Goal: Ask a question

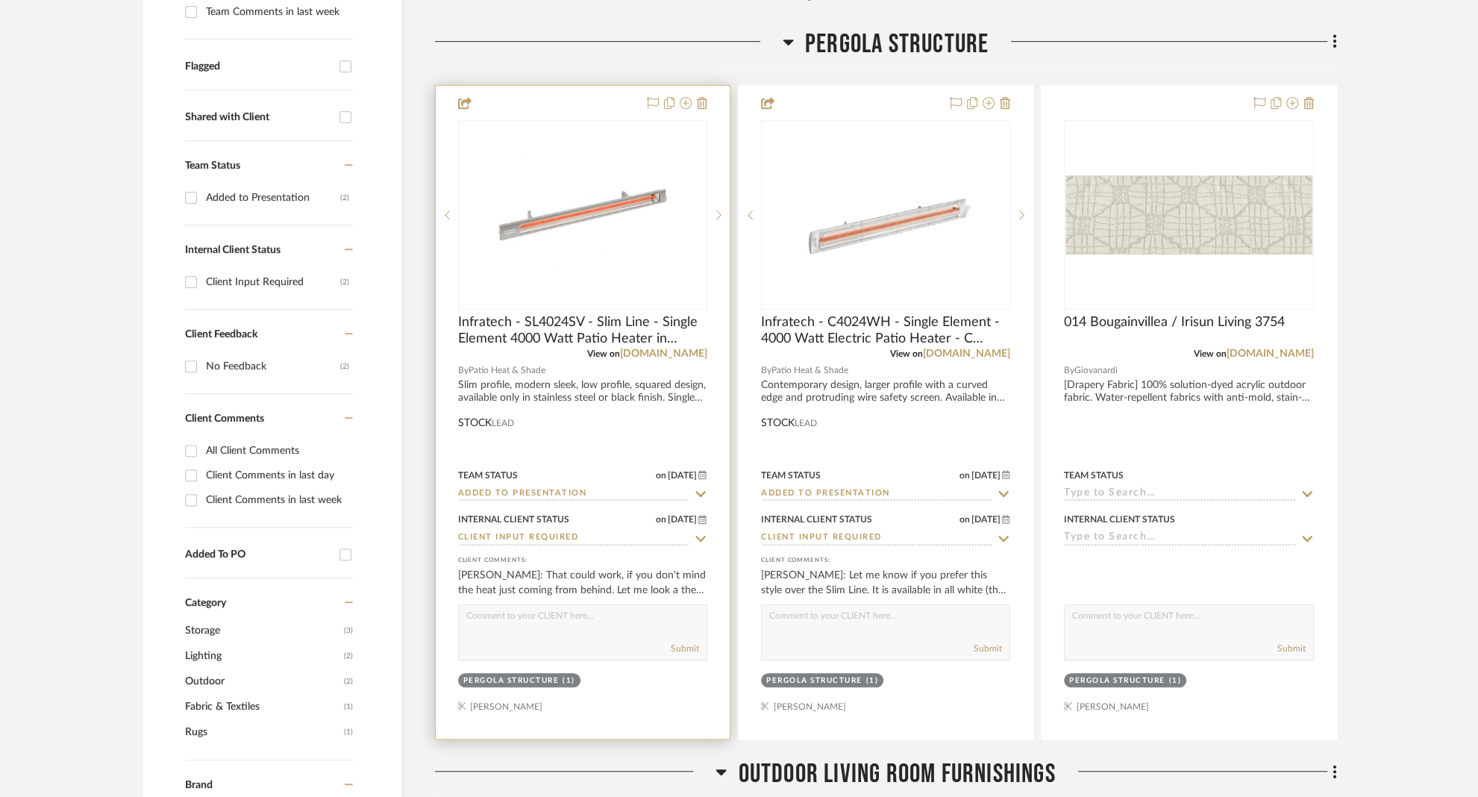
scroll to position [583, 0]
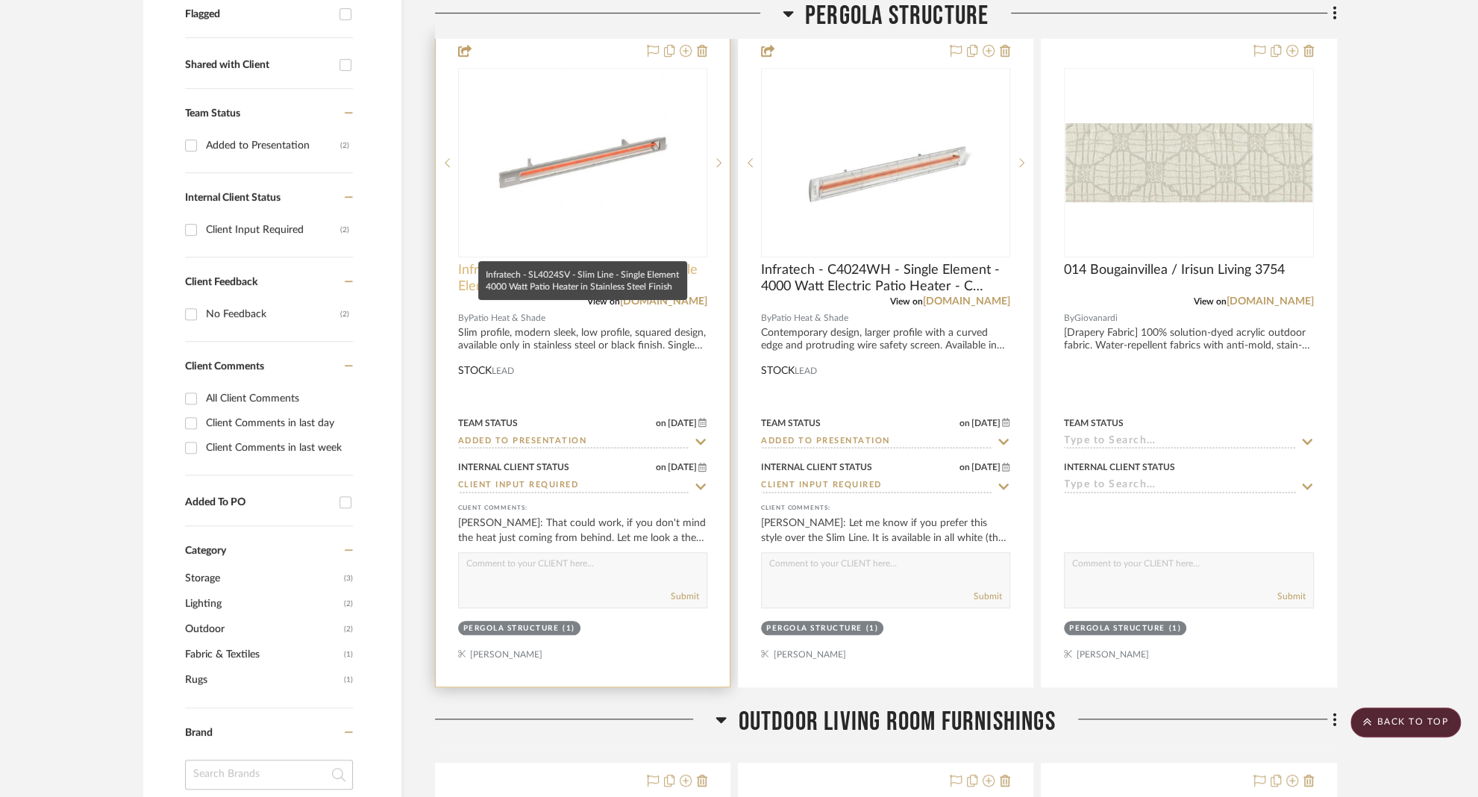
click at [512, 262] on span "Infratech - SL4024SV - Slim Line - Single Element 4000 Watt Patio Heater in Sta…" at bounding box center [582, 278] width 249 height 33
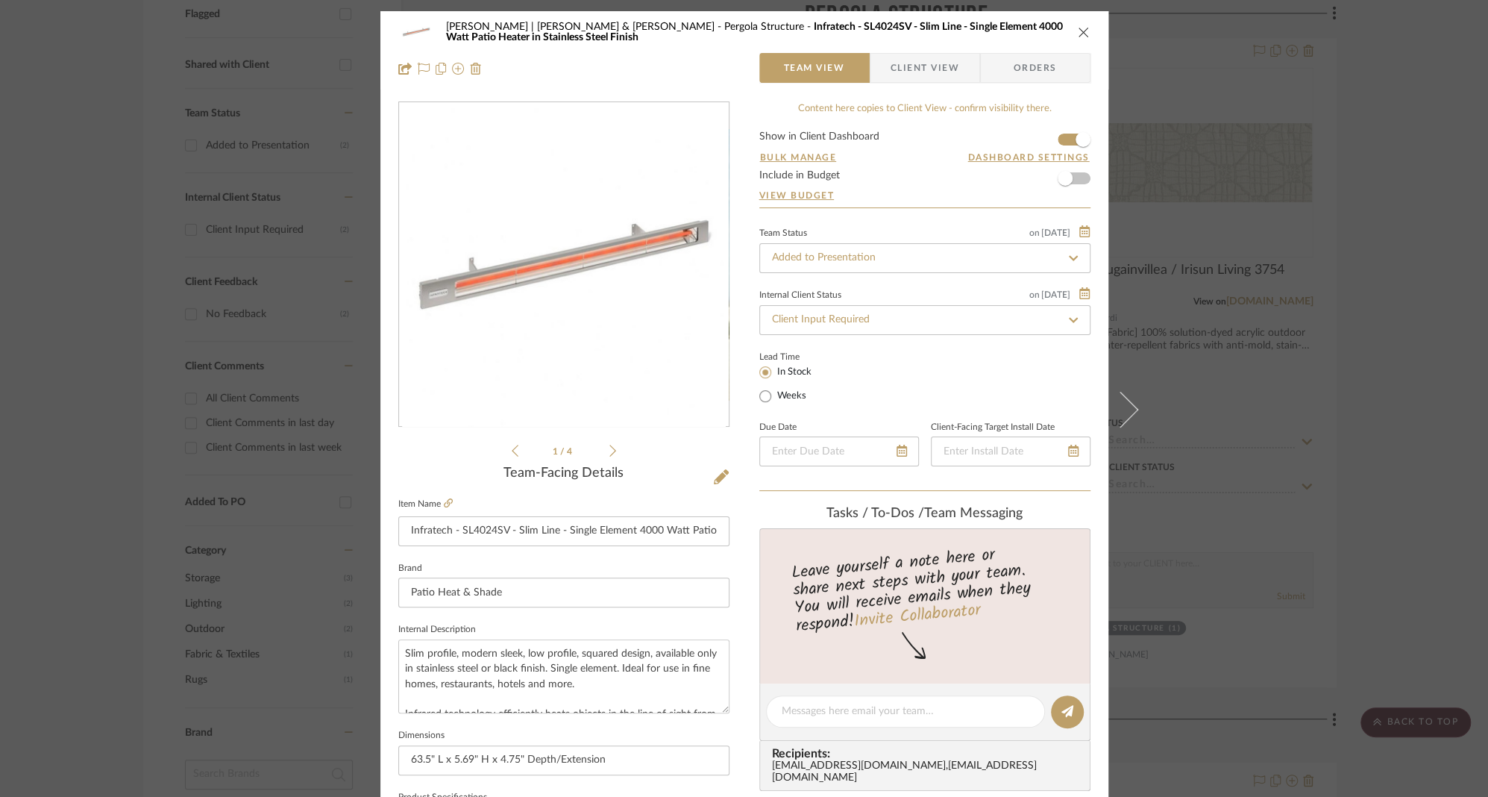
scroll to position [283, 0]
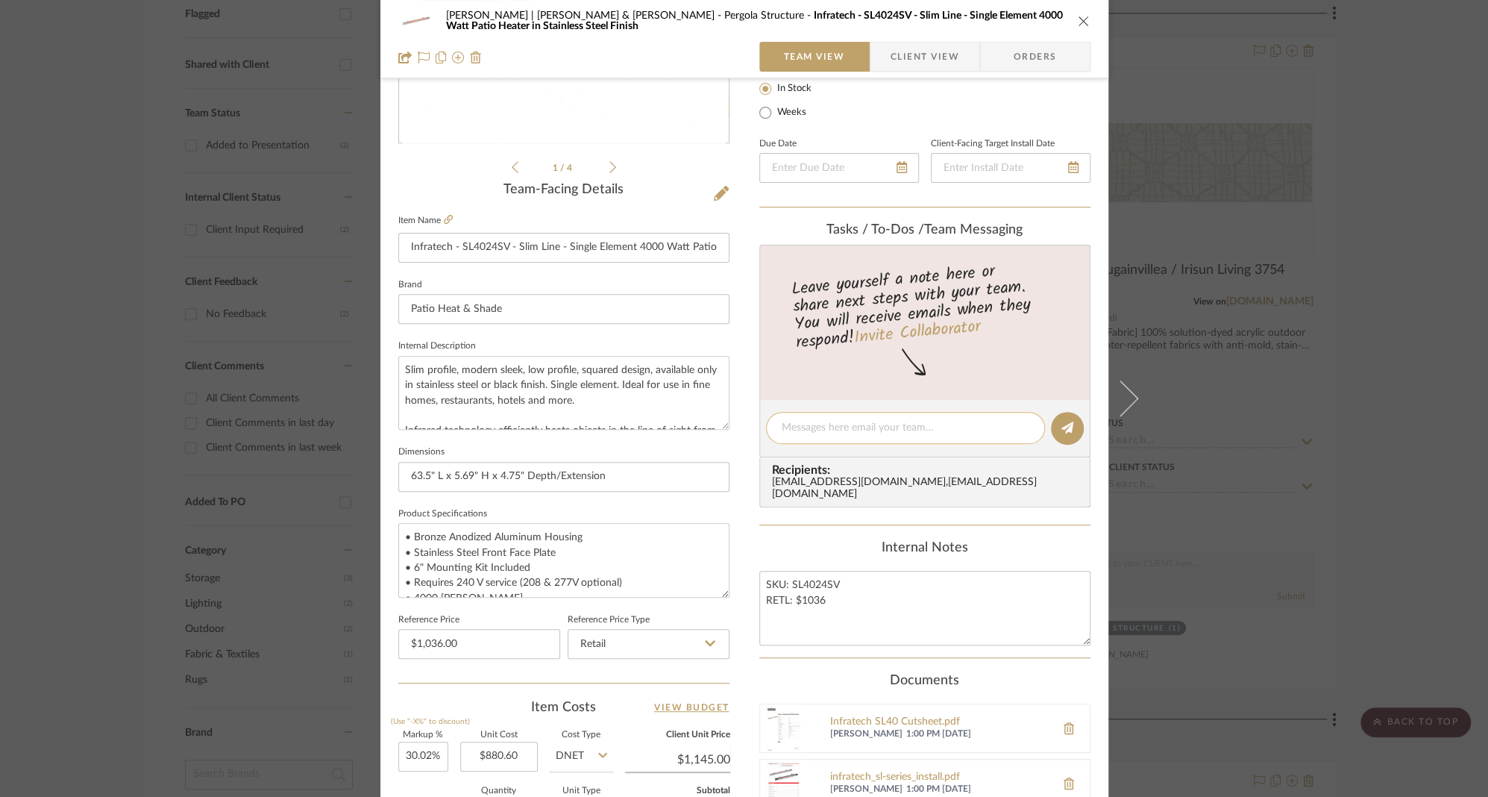
click at [859, 428] on textarea at bounding box center [906, 428] width 248 height 16
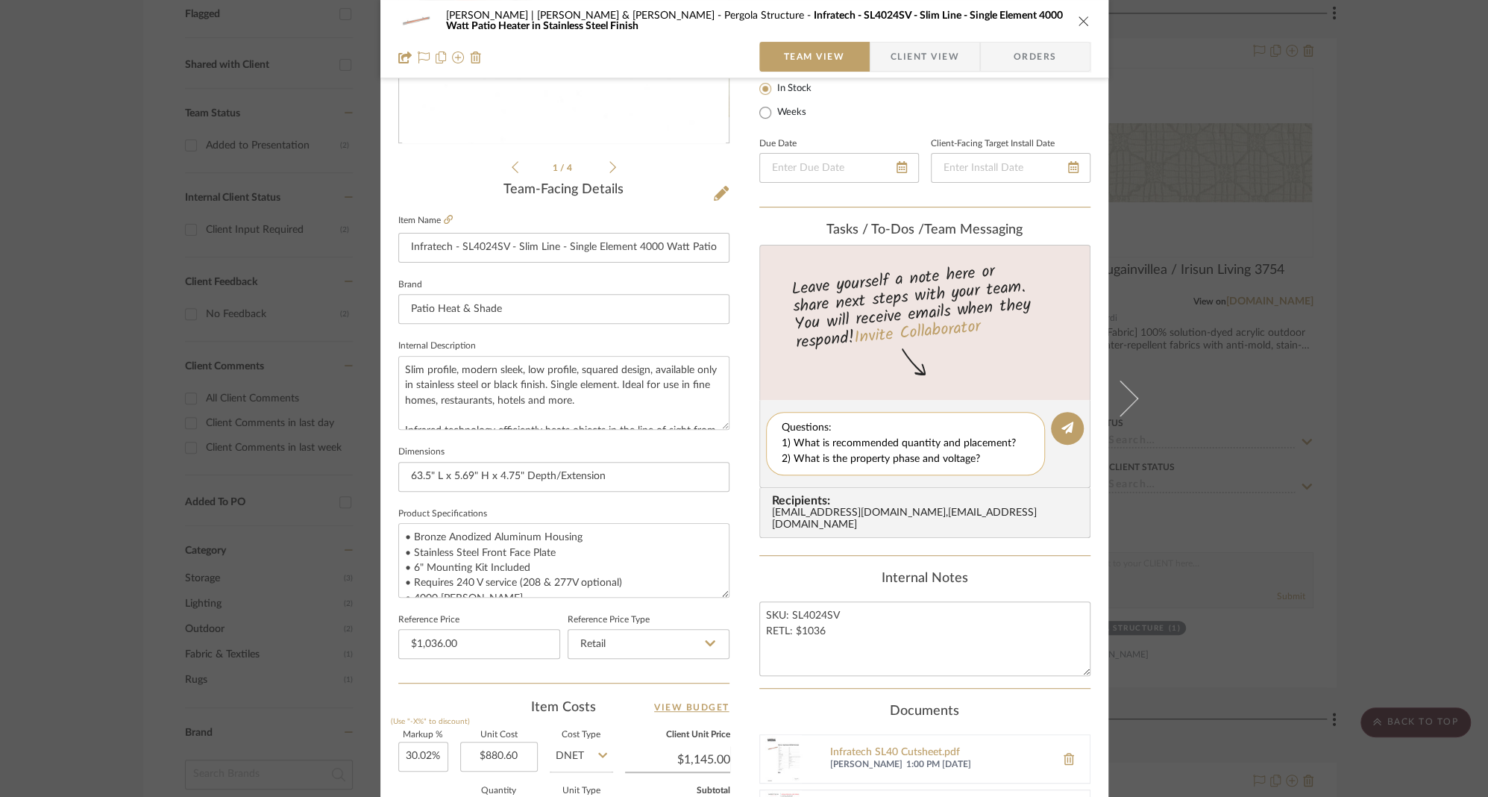
scroll to position [0, 0]
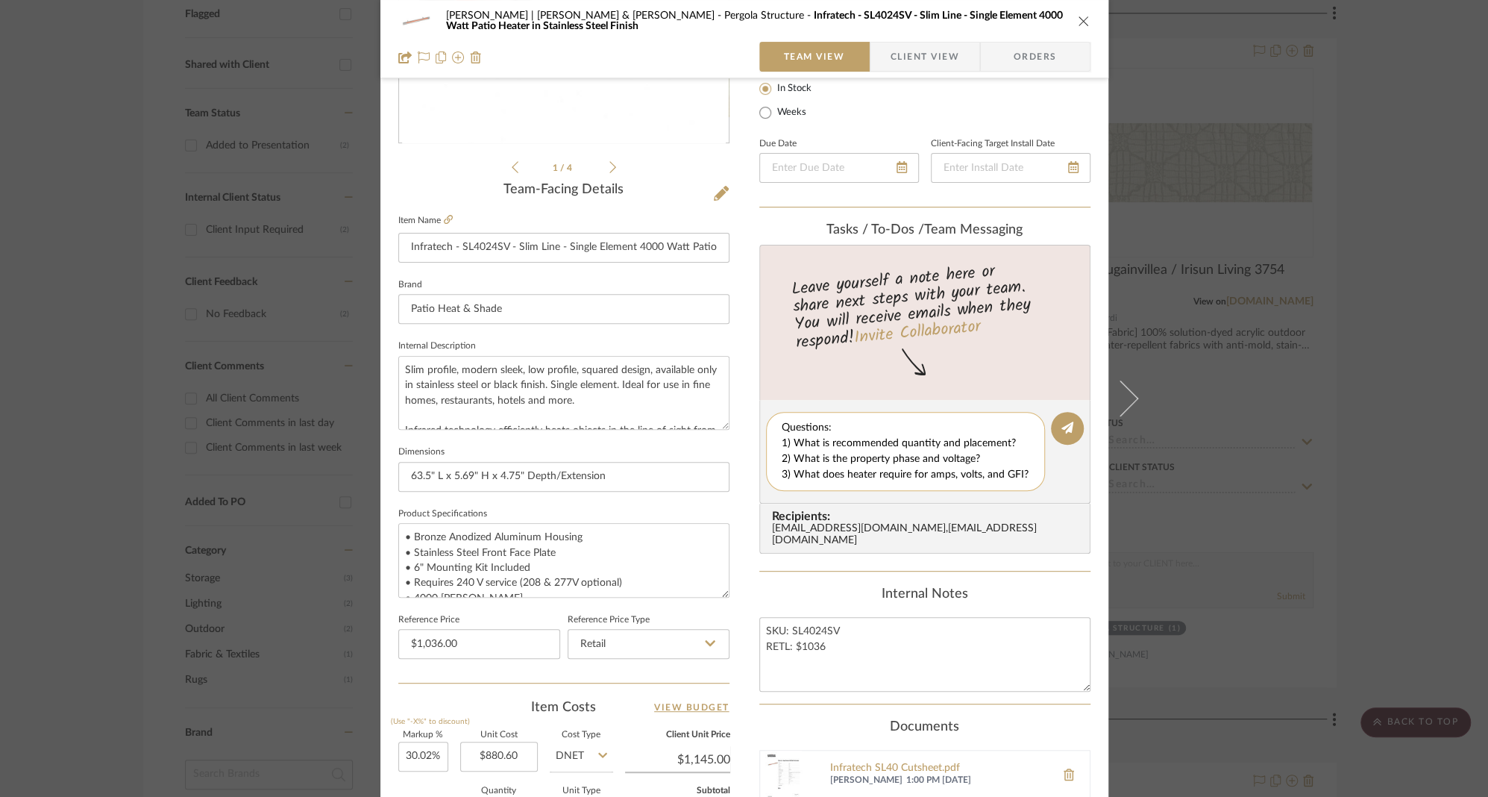
drag, startPoint x: 979, startPoint y: 460, endPoint x: 789, endPoint y: 464, distance: 189.5
click at [789, 464] on textarea "Questions: 1) What is recommended quantity and placement? 2) What is the proper…" at bounding box center [906, 451] width 248 height 63
click at [789, 445] on textarea "Questions: 1) What is recommended quantity and placement? 2) 3) What does heate…" at bounding box center [906, 451] width 248 height 63
paste textarea "the property phase and voltage?What is"
click at [782, 477] on textarea "Questions: 1) What is the property phase and voltage? 2) What is recommended qu…" at bounding box center [911, 451] width 259 height 63
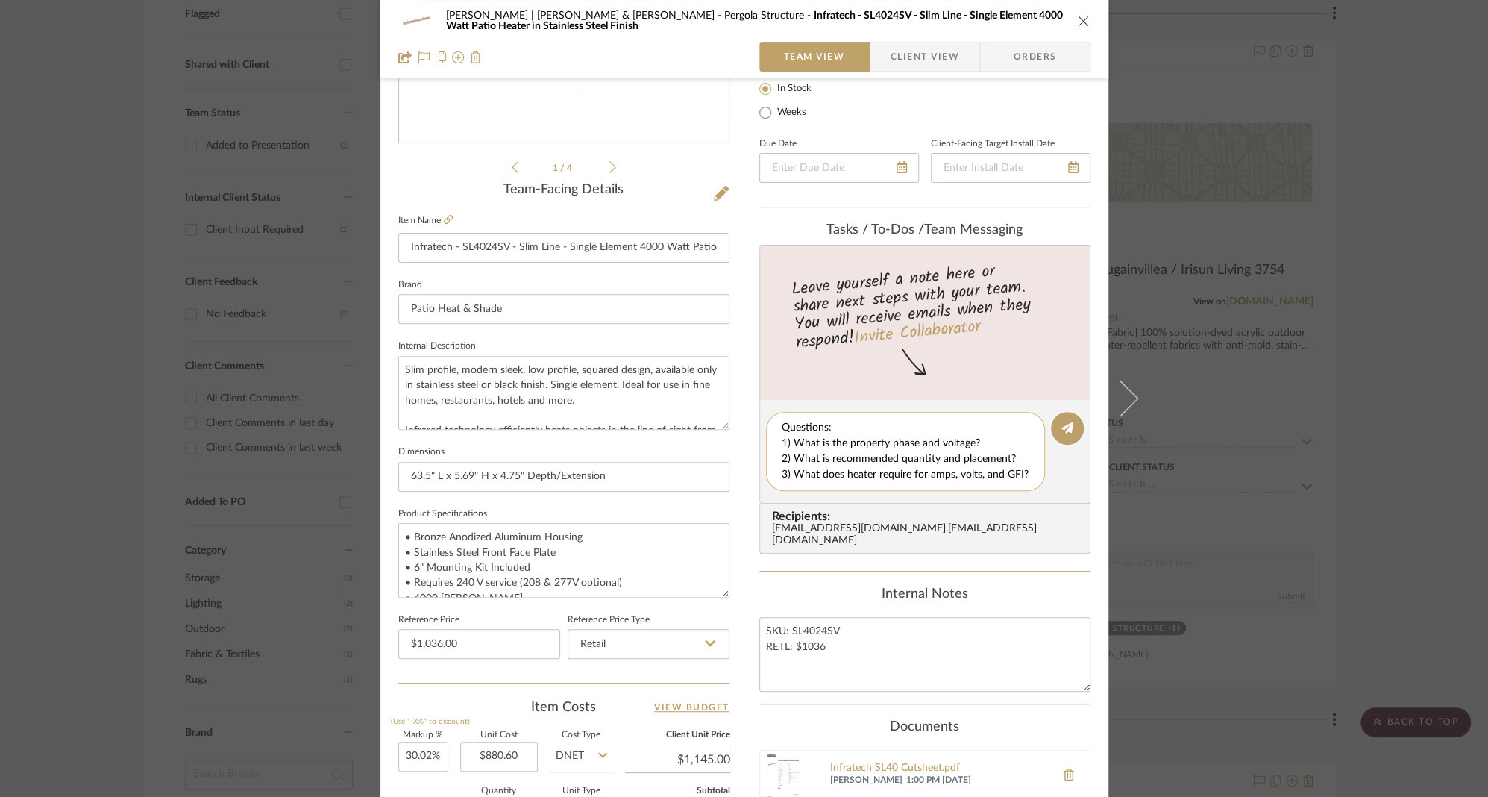
click at [782, 447] on textarea "Questions: 1) What is the property phase and voltage? 2) What is recommended qu…" at bounding box center [911, 451] width 259 height 63
click at [782, 465] on textarea "Questions: [PERSON_NAME]-1) What is the property phase and voltage? 2) What is …" at bounding box center [906, 451] width 248 height 63
click at [782, 476] on textarea "Questions: [PERSON_NAME]-1) What is the property phase and voltage? [PERSON_NAM…" at bounding box center [911, 451] width 259 height 63
type textarea "Questions: [PERSON_NAME]-1) What is the property phase and voltage? [PERSON_NAM…"
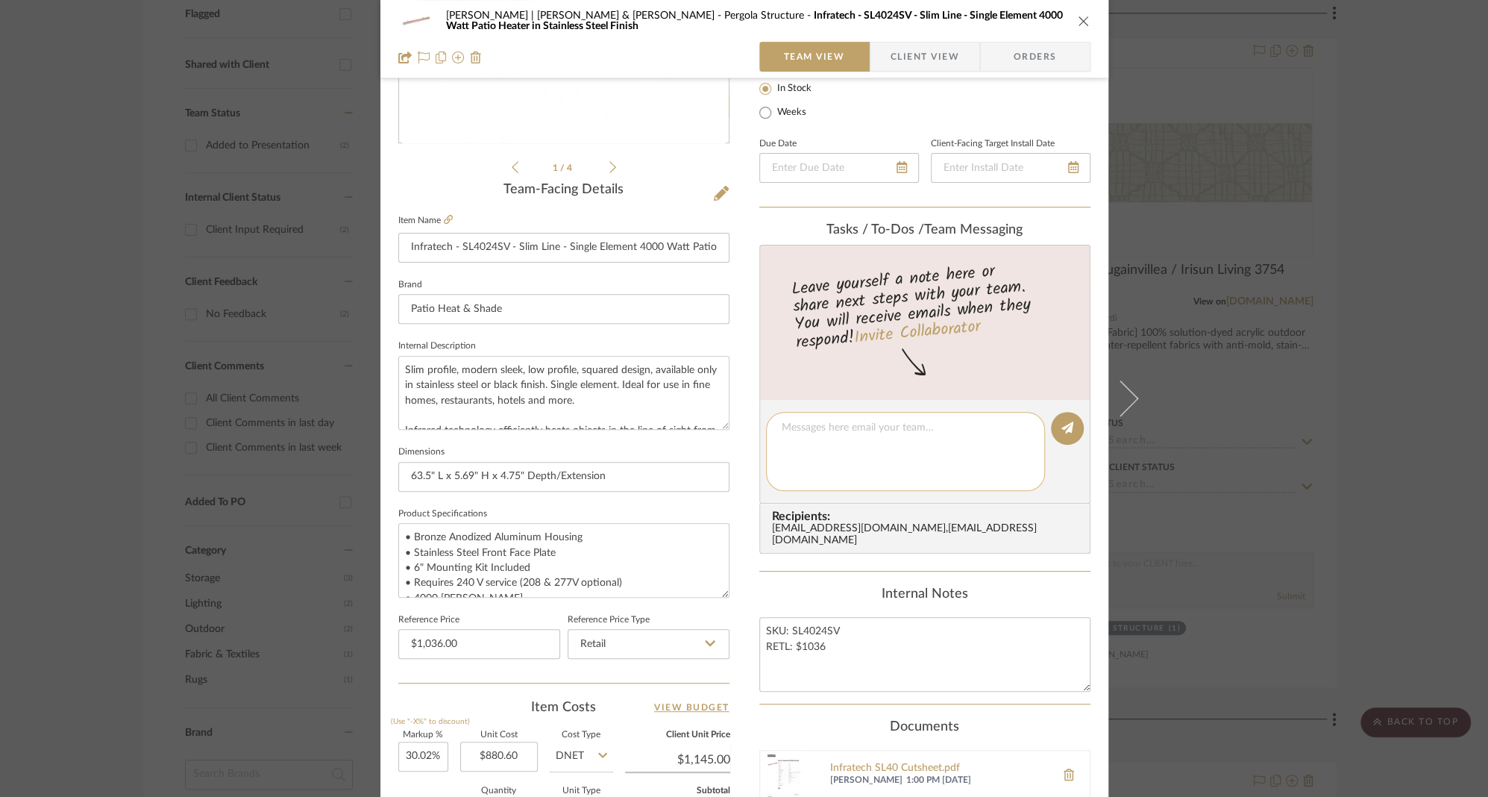
scroll to position [0, 0]
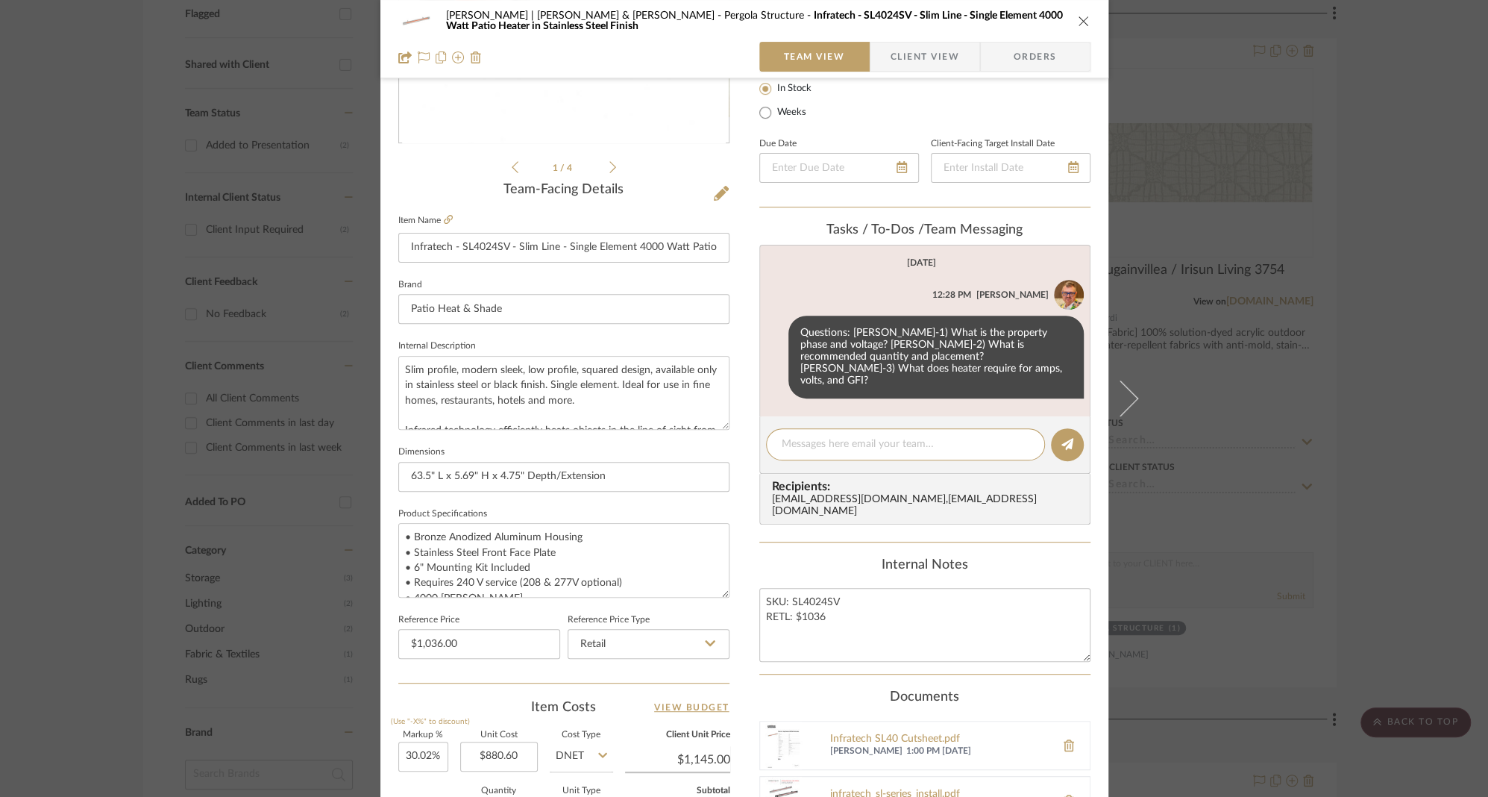
click at [1078, 16] on icon "close" at bounding box center [1084, 21] width 12 height 12
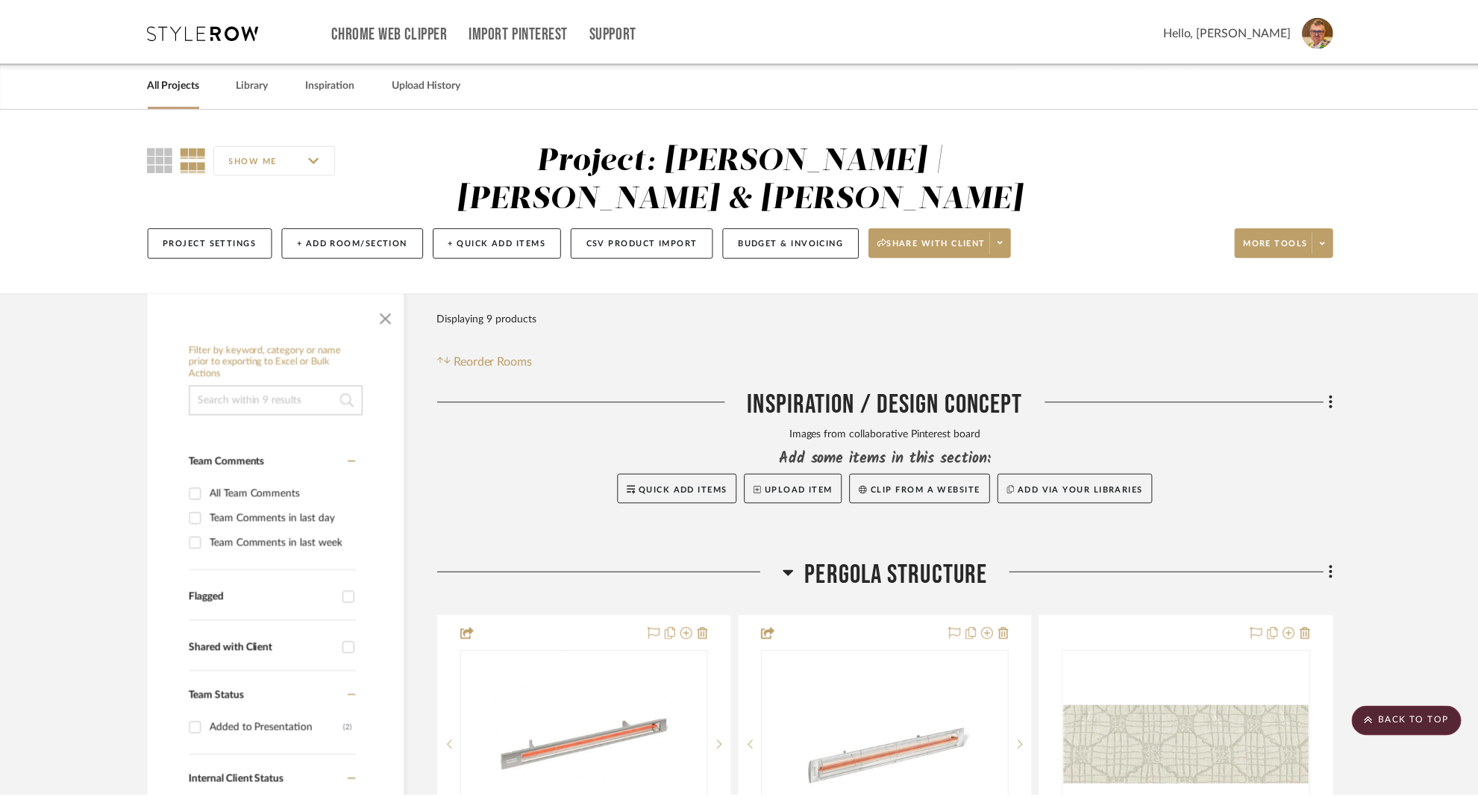
scroll to position [583, 0]
